Goal: Information Seeking & Learning: Learn about a topic

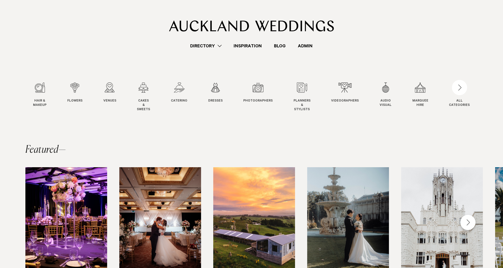
drag, startPoint x: 308, startPoint y: 45, endPoint x: 305, endPoint y: 44, distance: 3.6
click at [308, 45] on link "Admin" at bounding box center [305, 45] width 27 height 7
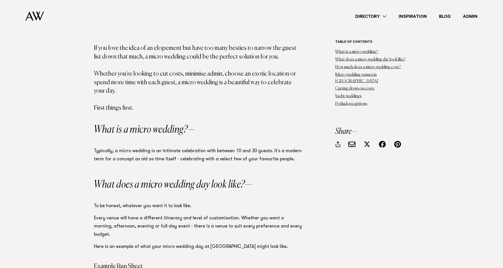
scroll to position [339, 0]
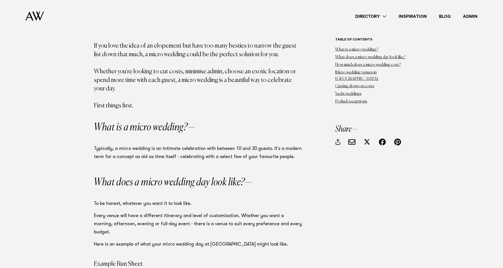
click at [169, 128] on h2 "What is a micro wedding?" at bounding box center [198, 127] width 208 height 10
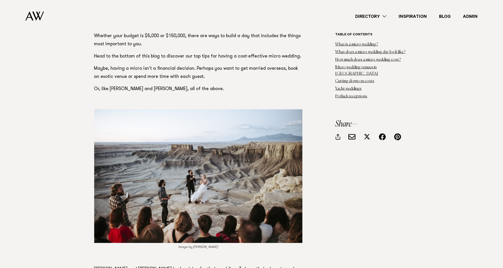
scroll to position [860, 0]
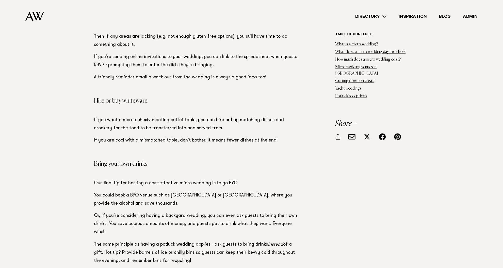
scroll to position [7138, 0]
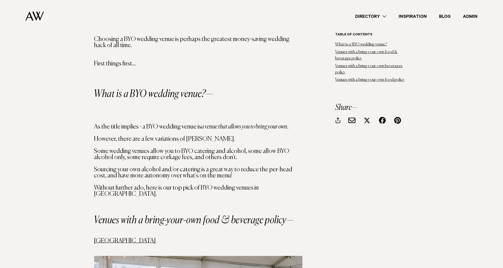
scroll to position [488, 0]
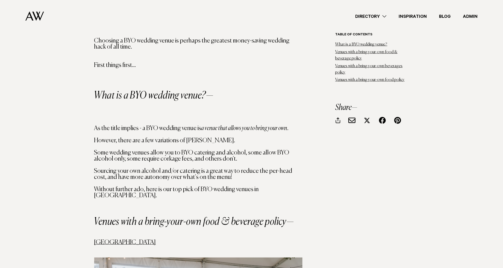
click at [472, 16] on link "Admin" at bounding box center [470, 16] width 27 height 7
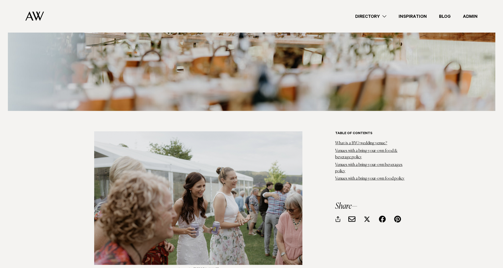
scroll to position [248, 0]
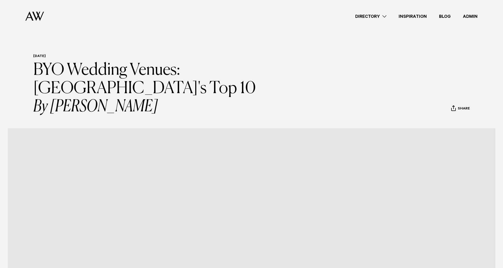
scroll to position [248, 0]
